Goal: Task Accomplishment & Management: Manage account settings

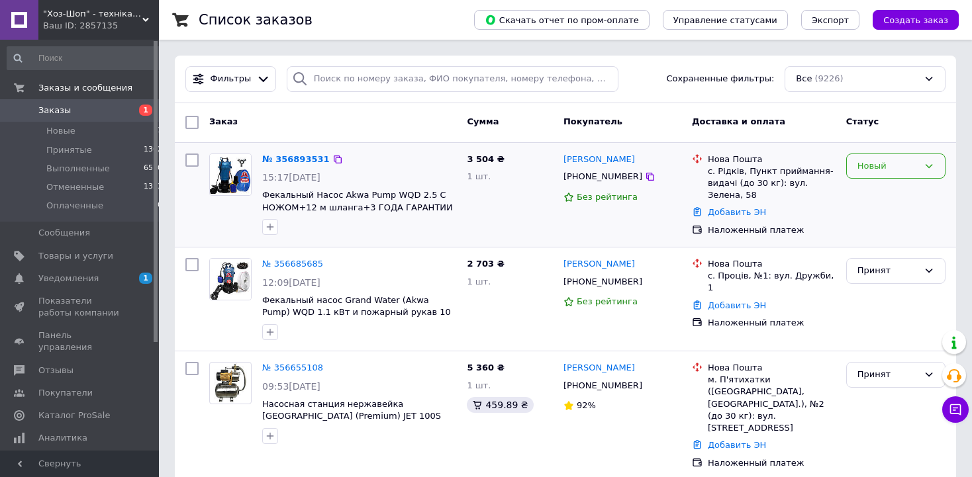
click at [916, 162] on div "Новый" at bounding box center [887, 167] width 61 height 14
click at [888, 189] on li "Принят" at bounding box center [896, 193] width 98 height 24
click at [81, 275] on span "Уведомления" at bounding box center [68, 279] width 60 height 12
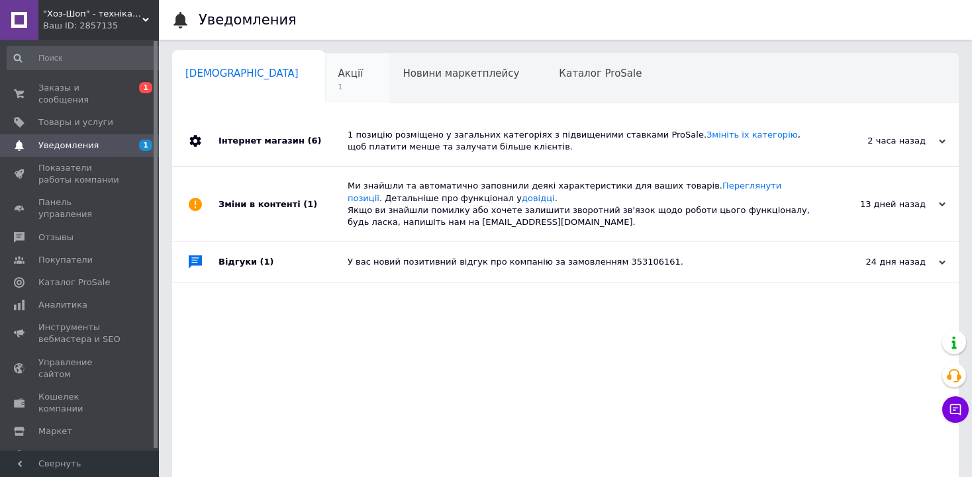
click at [338, 71] on span "Акції" at bounding box center [350, 74] width 25 height 12
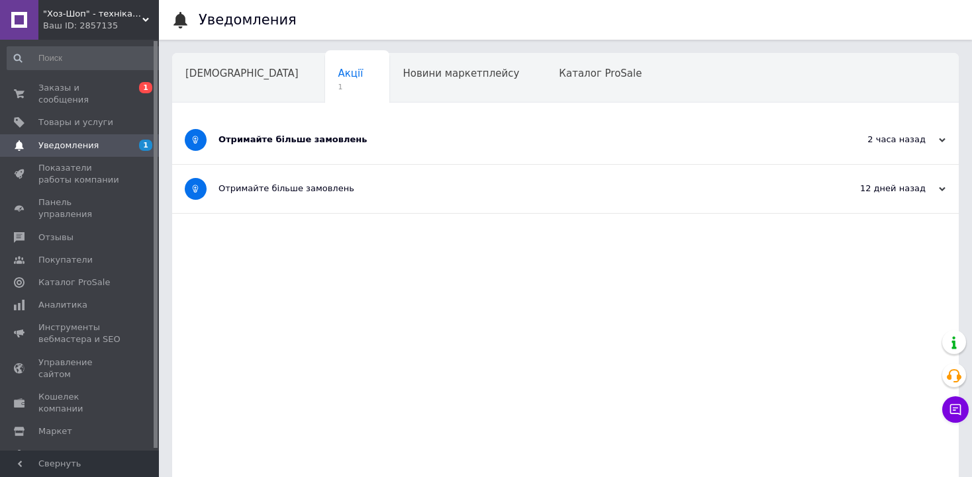
click at [414, 157] on div "Отримайте більше замовлень" at bounding box center [515, 140] width 594 height 48
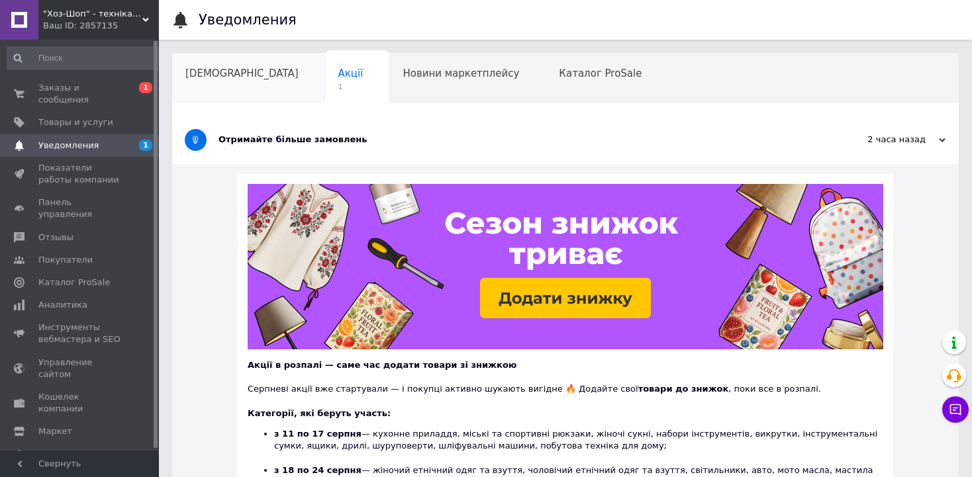
click at [212, 74] on span "Сповіщення" at bounding box center [241, 74] width 113 height 12
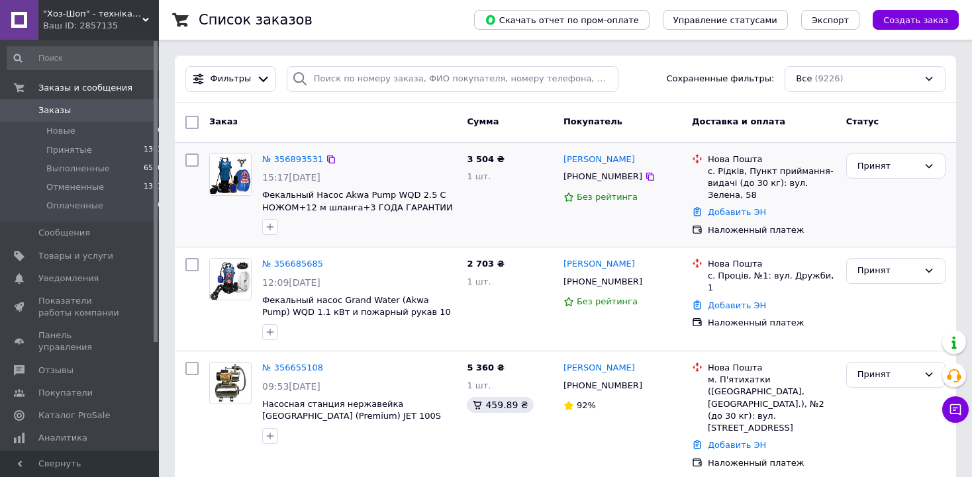
click at [519, 199] on div "3 504 ₴ 1 шт." at bounding box center [509, 195] width 97 height 94
